Goal: Task Accomplishment & Management: Use online tool/utility

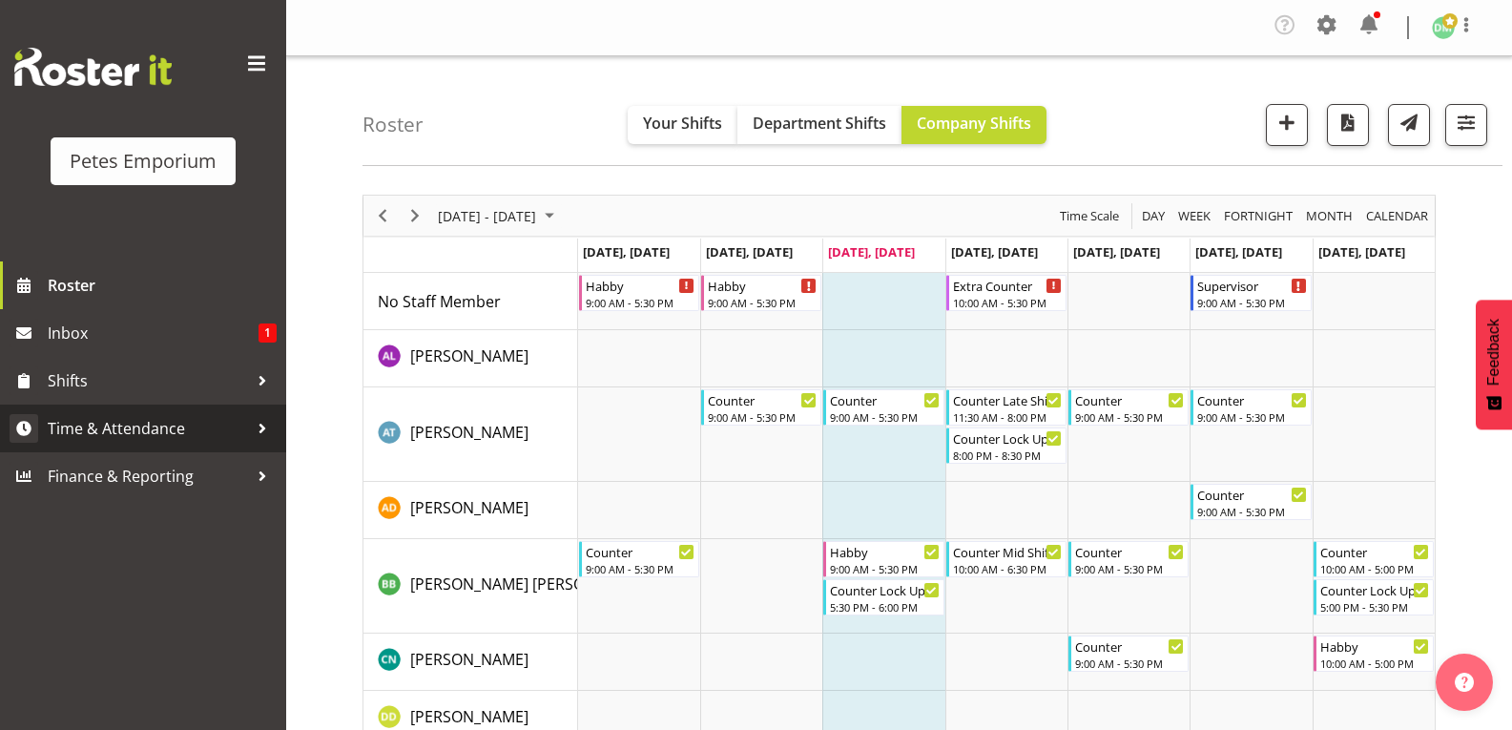
click at [158, 438] on span "Time & Attendance" at bounding box center [148, 428] width 200 height 29
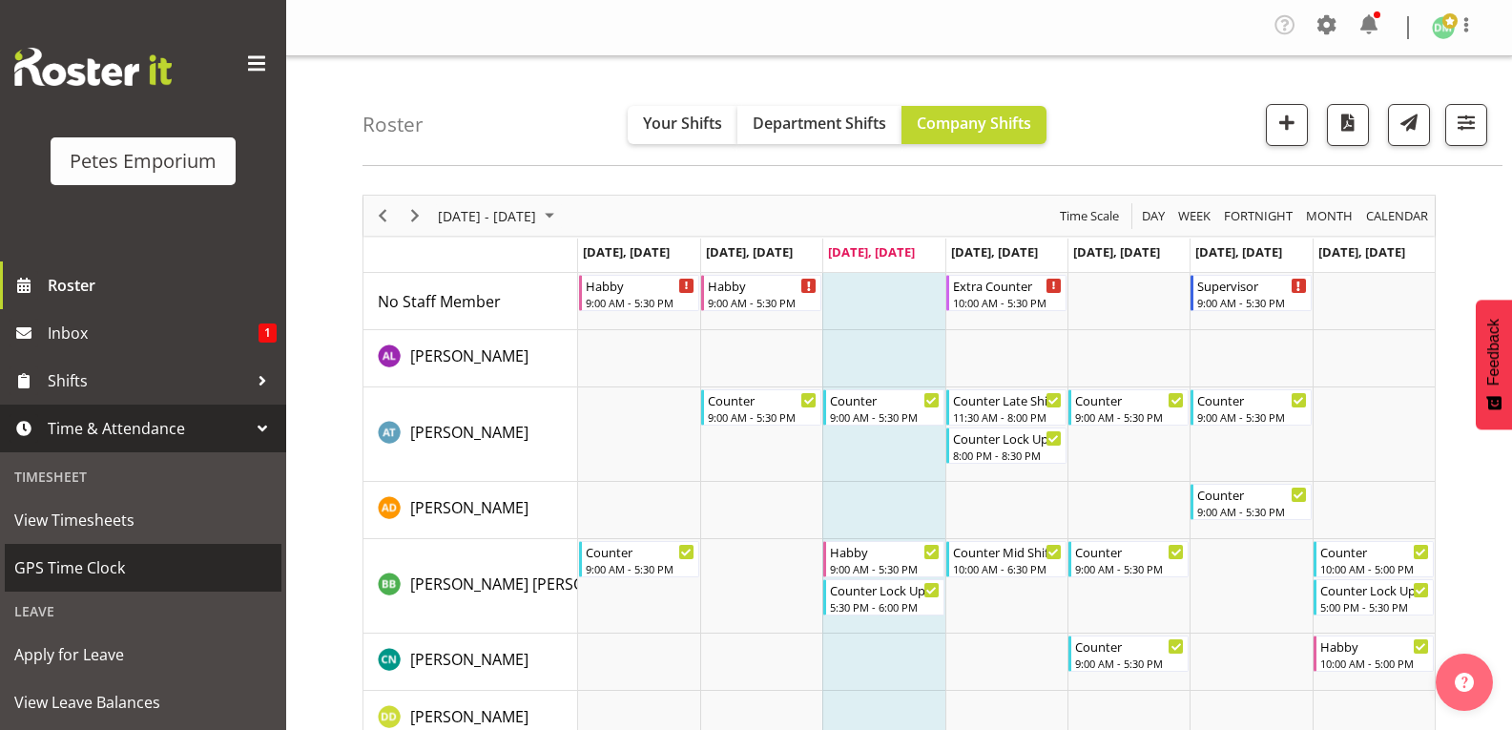
click at [113, 576] on span "GPS Time Clock" at bounding box center [142, 567] width 257 height 29
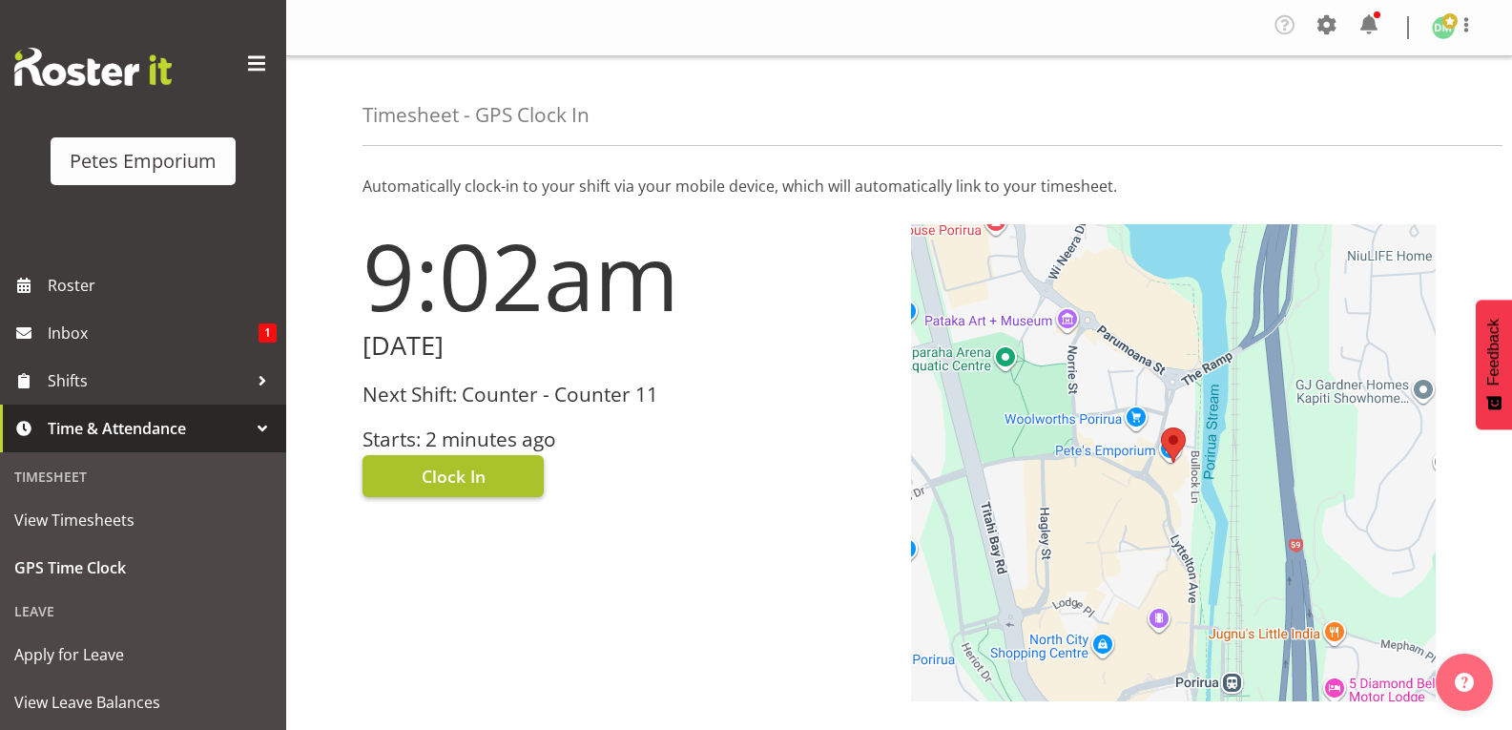
click at [467, 484] on span "Clock In" at bounding box center [454, 475] width 64 height 25
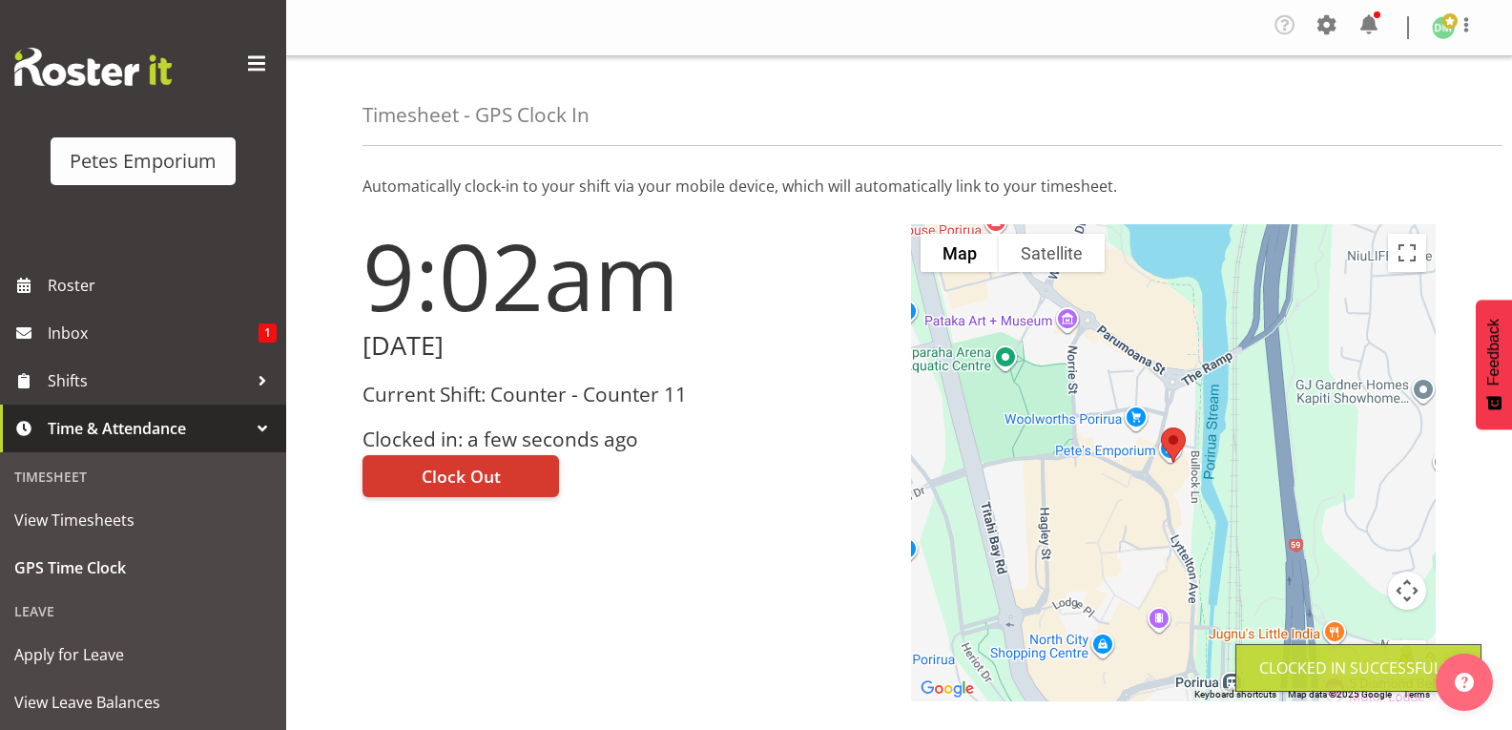
click at [1452, 24] on span at bounding box center [1449, 20] width 15 height 15
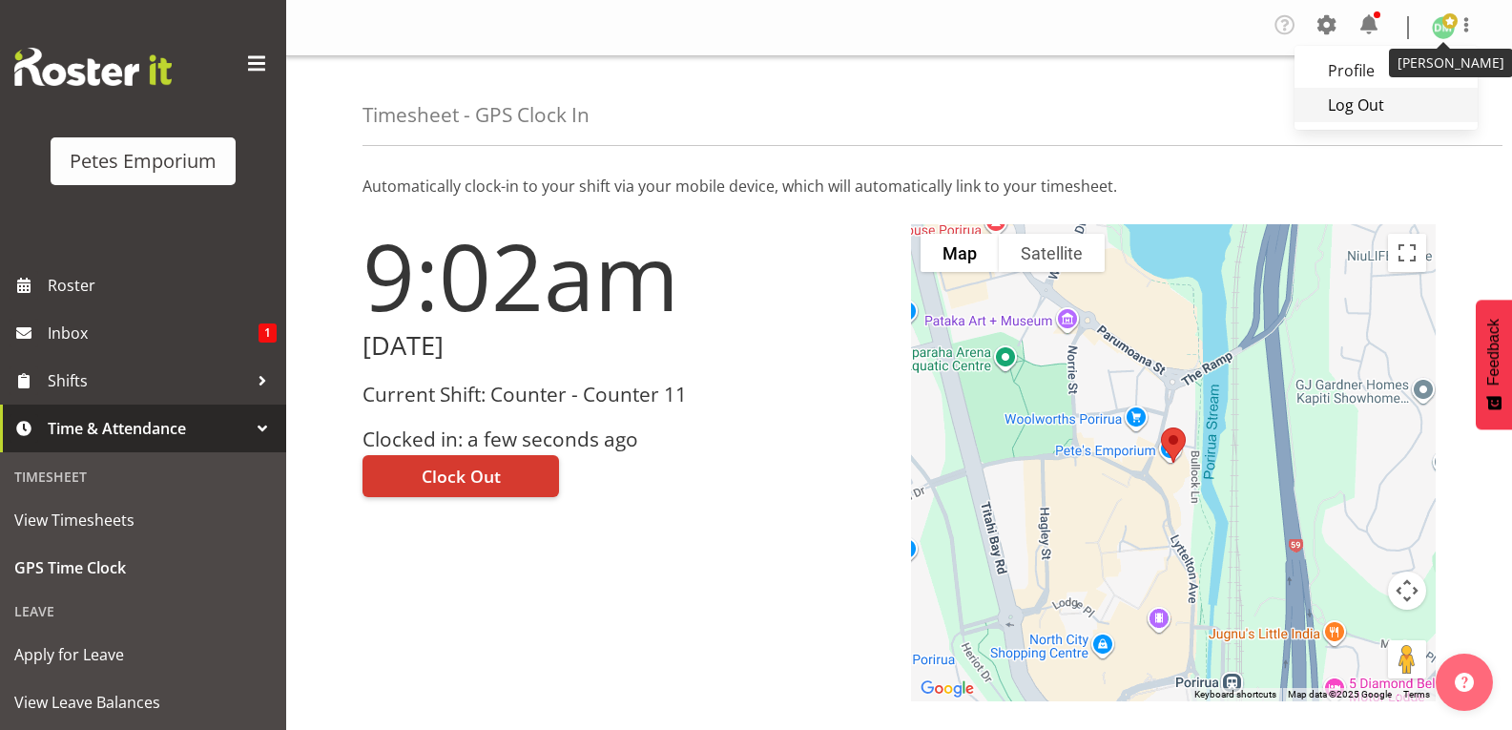
click at [1361, 114] on link "Log Out" at bounding box center [1385, 105] width 183 height 34
